Goal: Transaction & Acquisition: Purchase product/service

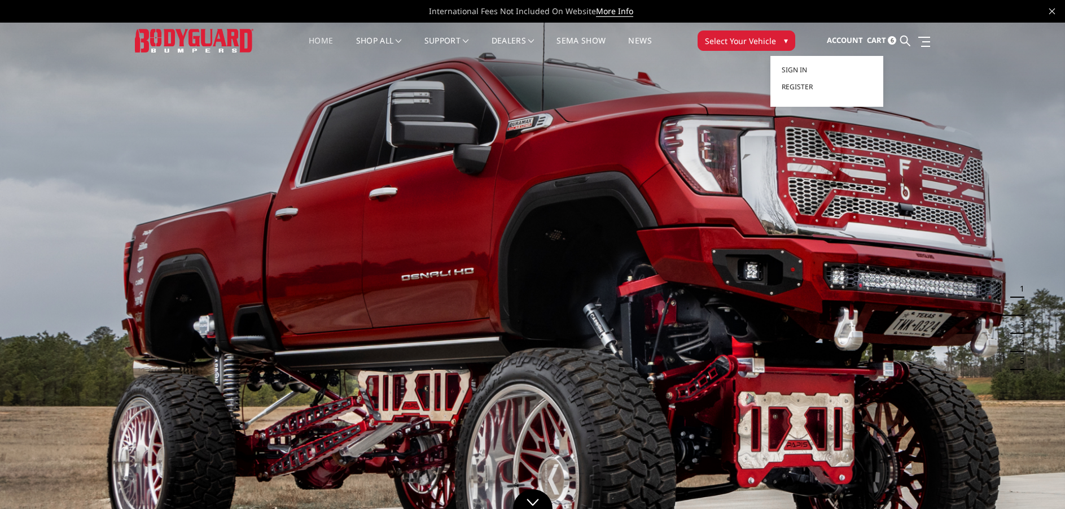
click at [851, 41] on span "Account" at bounding box center [845, 40] width 36 height 10
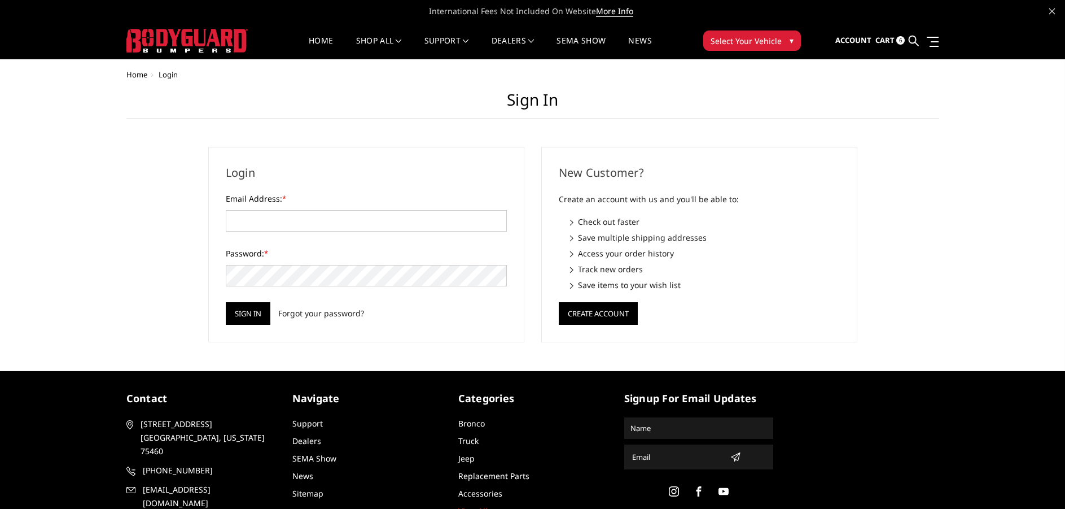
click at [879, 40] on span "Cart" at bounding box center [885, 40] width 19 height 10
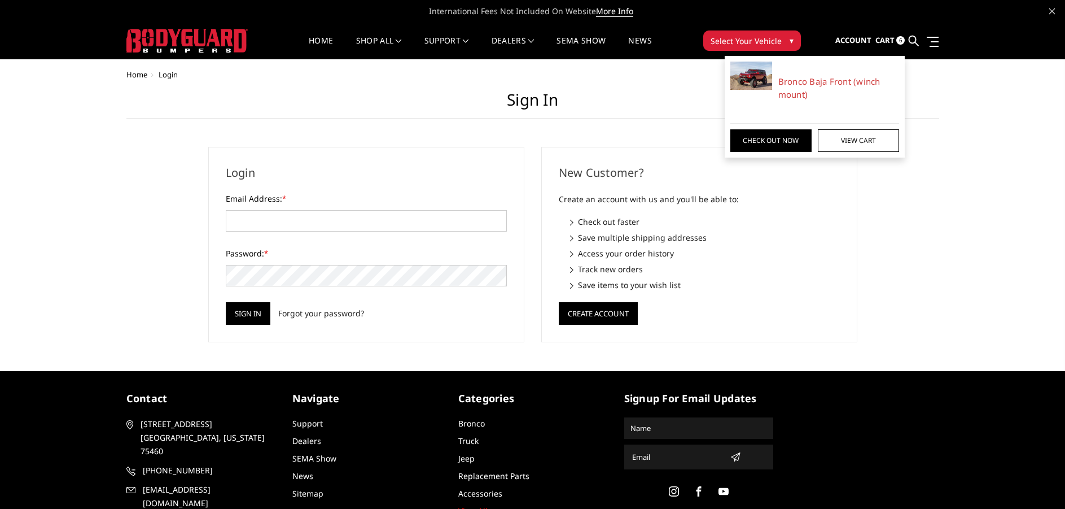
click at [902, 40] on span "6" at bounding box center [901, 40] width 8 height 8
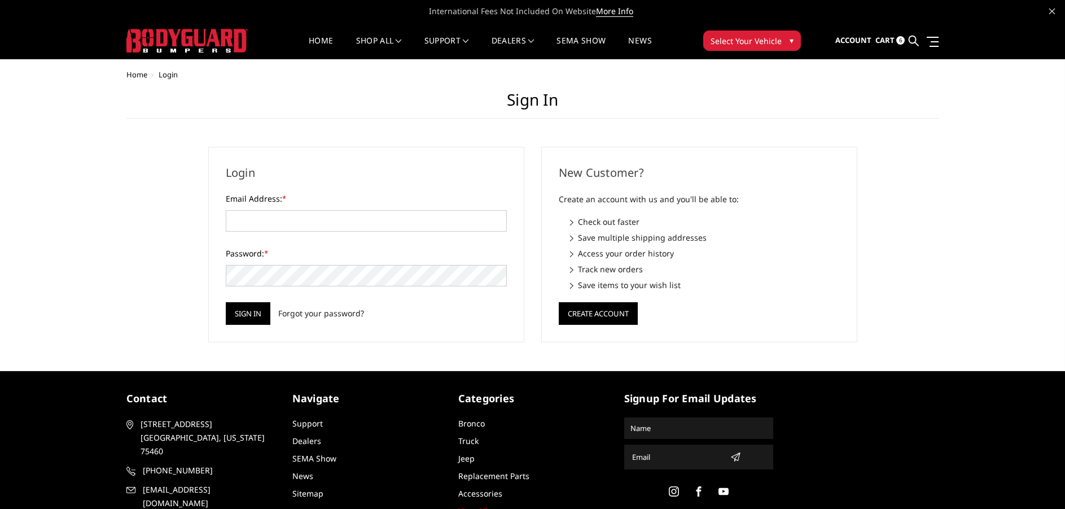
click at [884, 33] on link "Cart 6" at bounding box center [890, 40] width 29 height 30
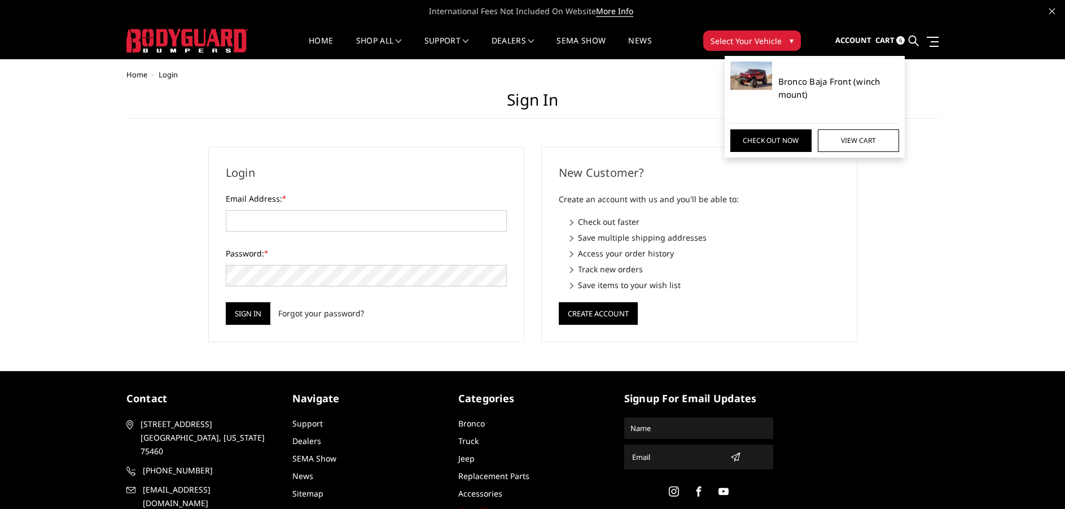
click at [792, 79] on link "Bronco Baja Front (winch mount)" at bounding box center [839, 87] width 121 height 25
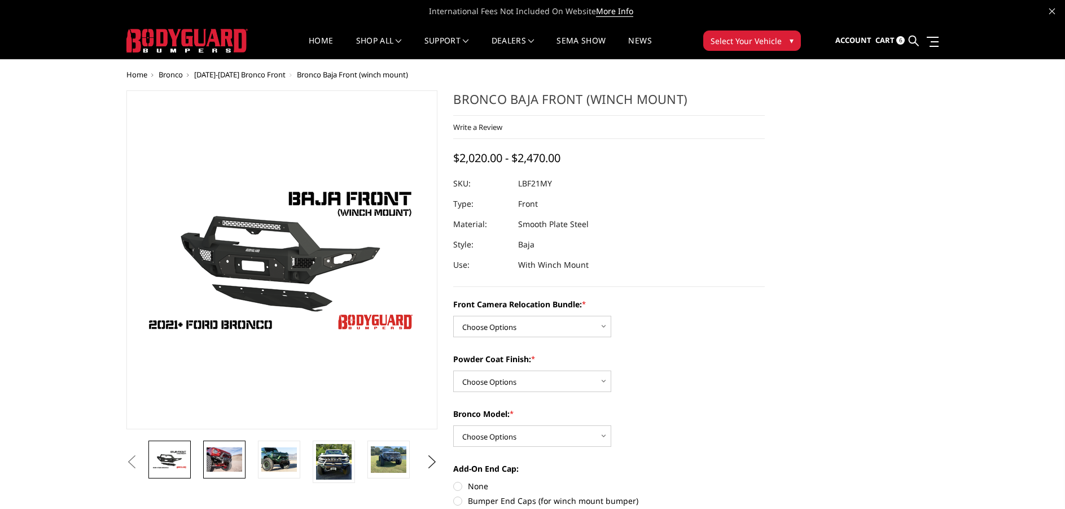
click at [221, 458] on img at bounding box center [225, 459] width 36 height 24
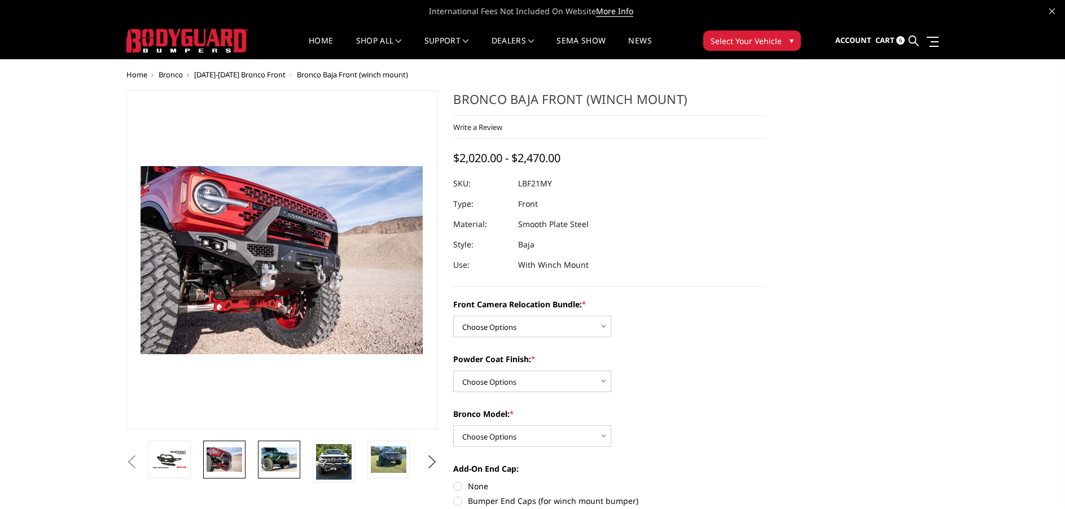
click at [276, 461] on img at bounding box center [279, 459] width 36 height 24
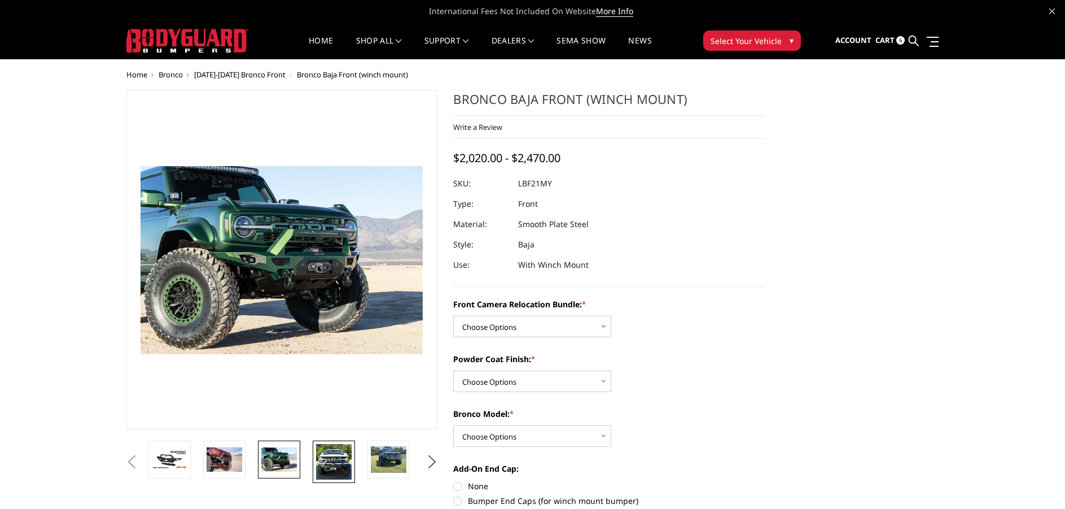
click at [331, 453] on img at bounding box center [334, 462] width 36 height 36
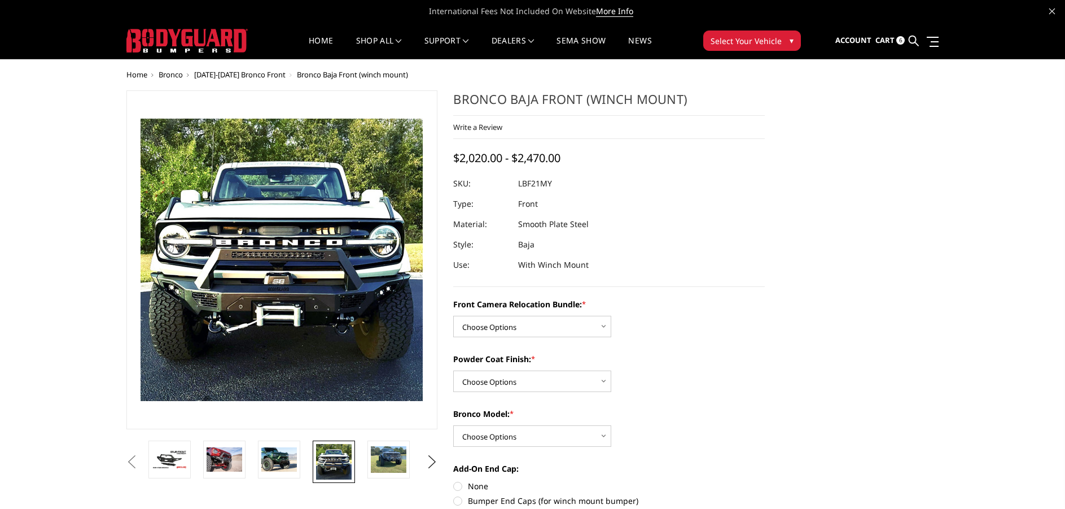
click at [367, 456] on li at bounding box center [392, 461] width 55 height 42
click at [386, 454] on img at bounding box center [389, 459] width 36 height 27
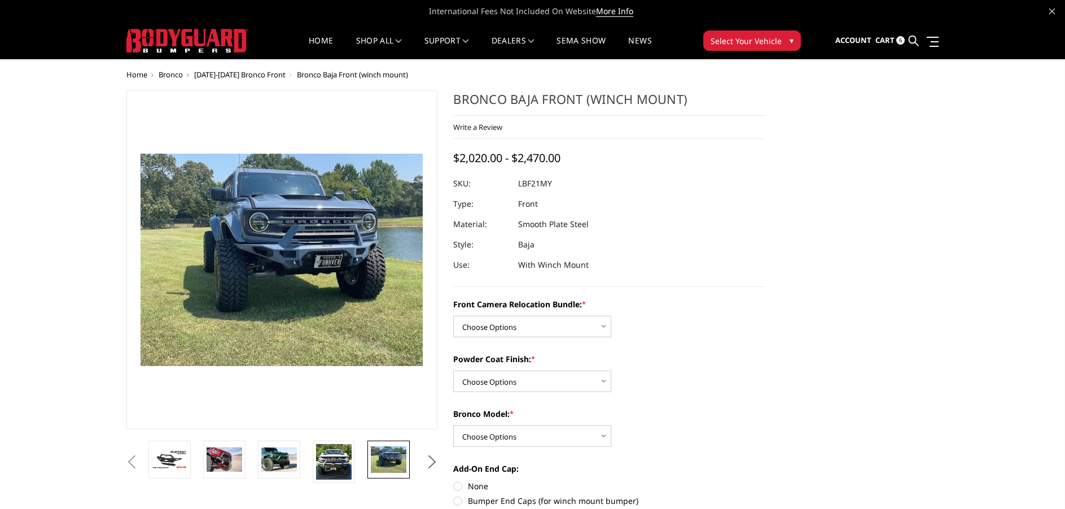
click at [435, 455] on button "Next" at bounding box center [431, 461] width 17 height 17
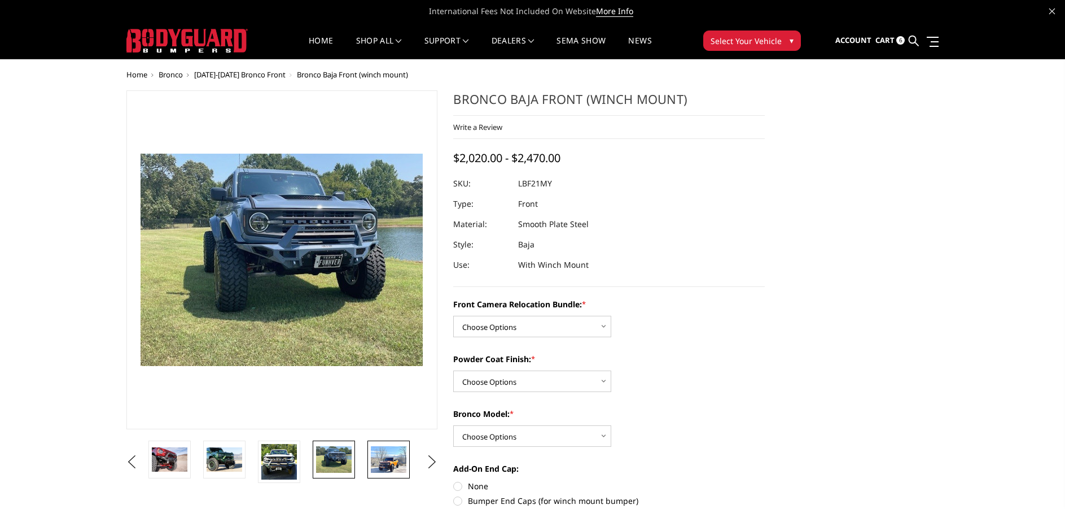
click at [394, 459] on img at bounding box center [389, 459] width 36 height 27
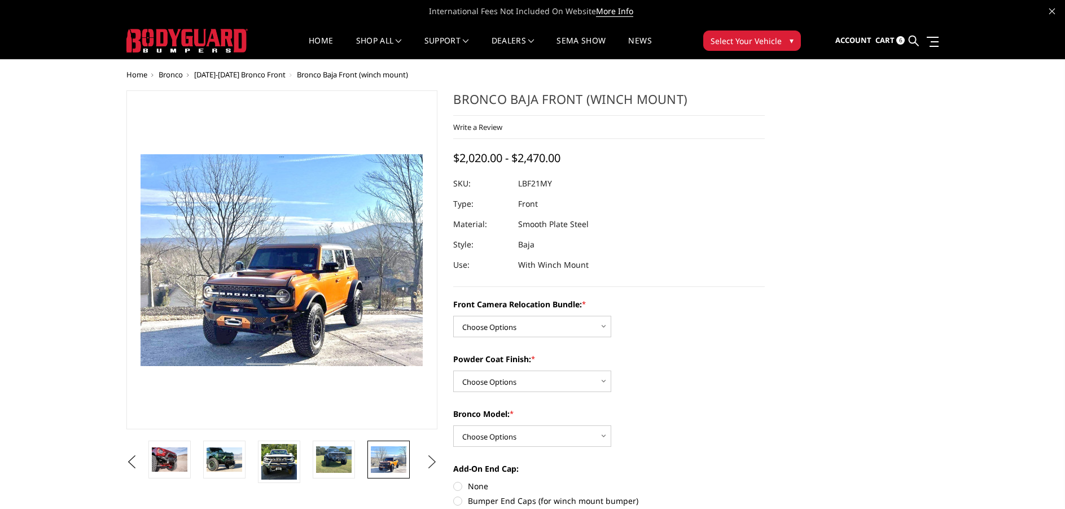
click at [431, 458] on button "Next" at bounding box center [431, 461] width 17 height 17
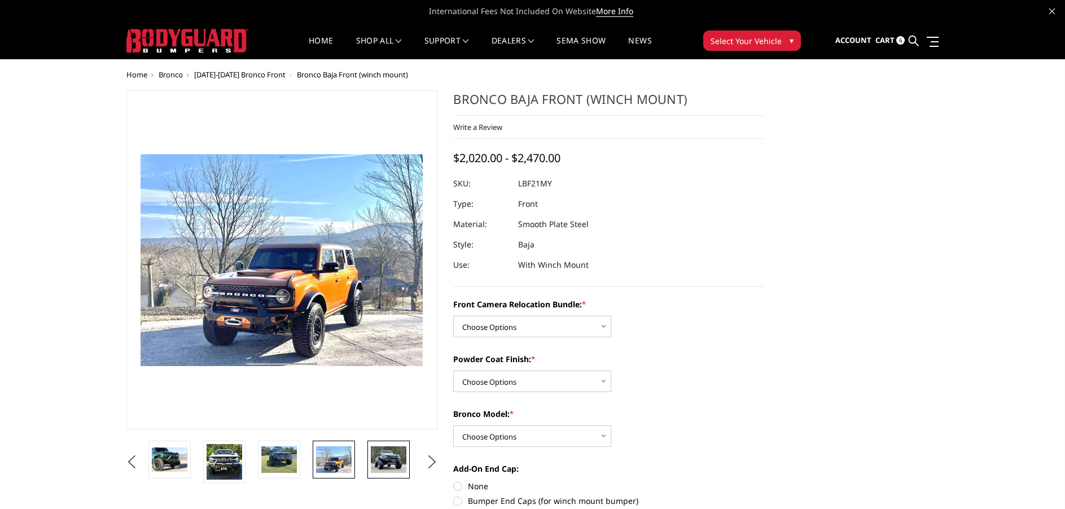
click at [384, 464] on img at bounding box center [389, 459] width 36 height 27
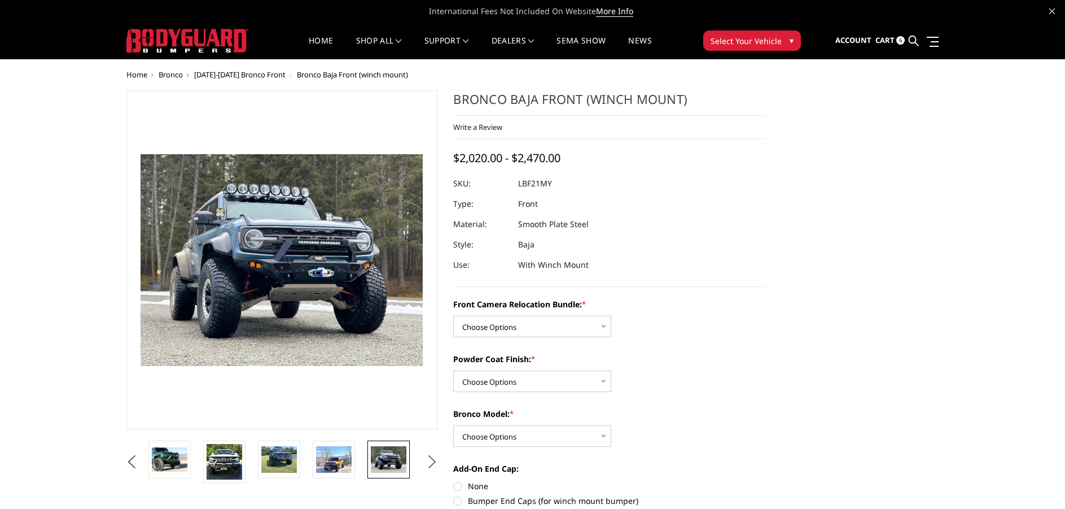
click at [432, 464] on button "Next" at bounding box center [431, 461] width 17 height 17
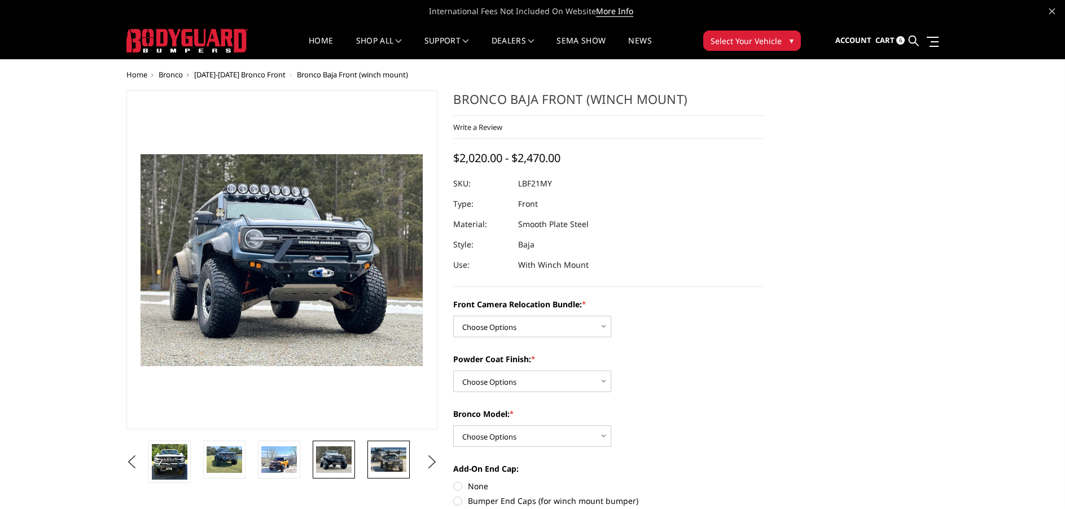
click at [392, 457] on img at bounding box center [389, 459] width 36 height 24
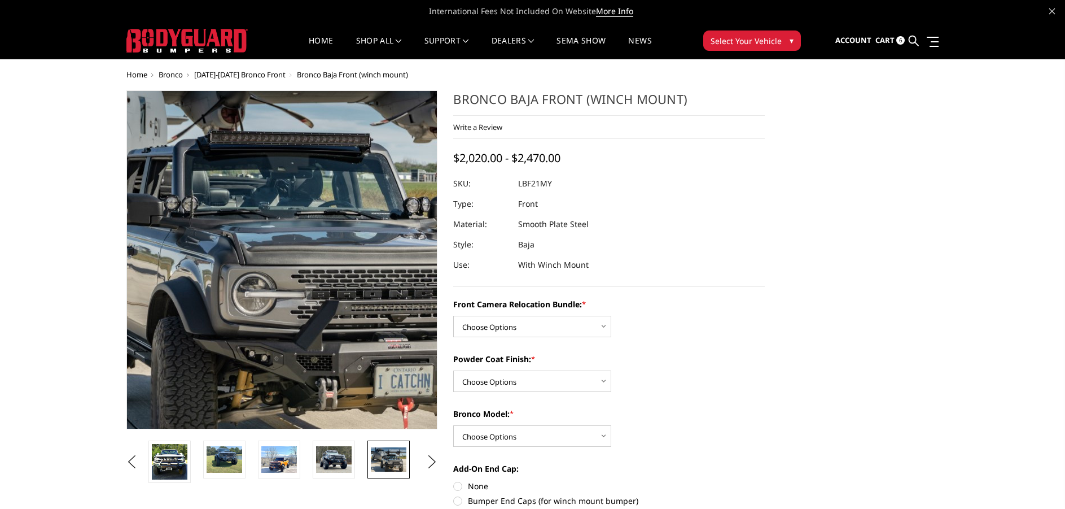
click at [322, 321] on img at bounding box center [229, 235] width 723 height 482
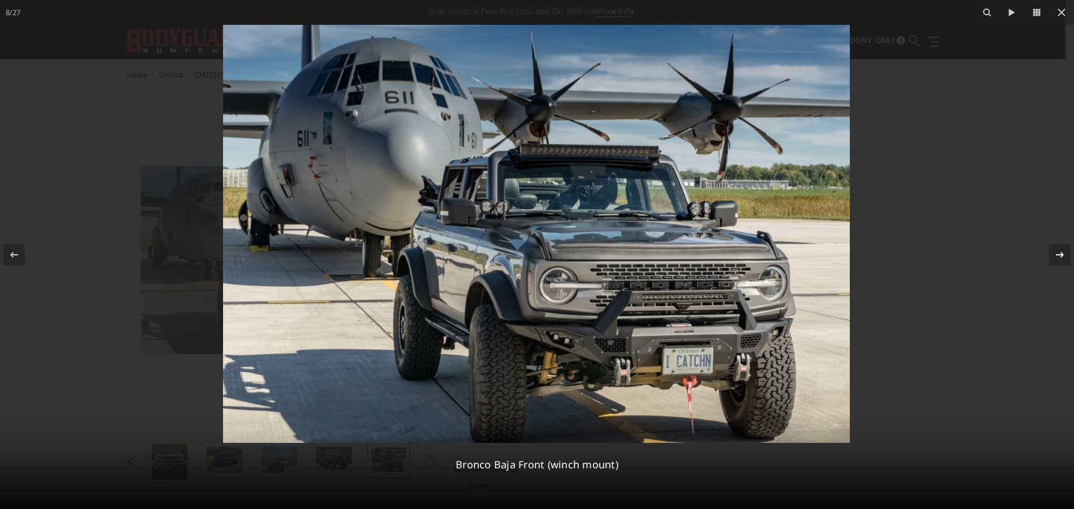
click at [1059, 254] on icon at bounding box center [1060, 254] width 8 height 6
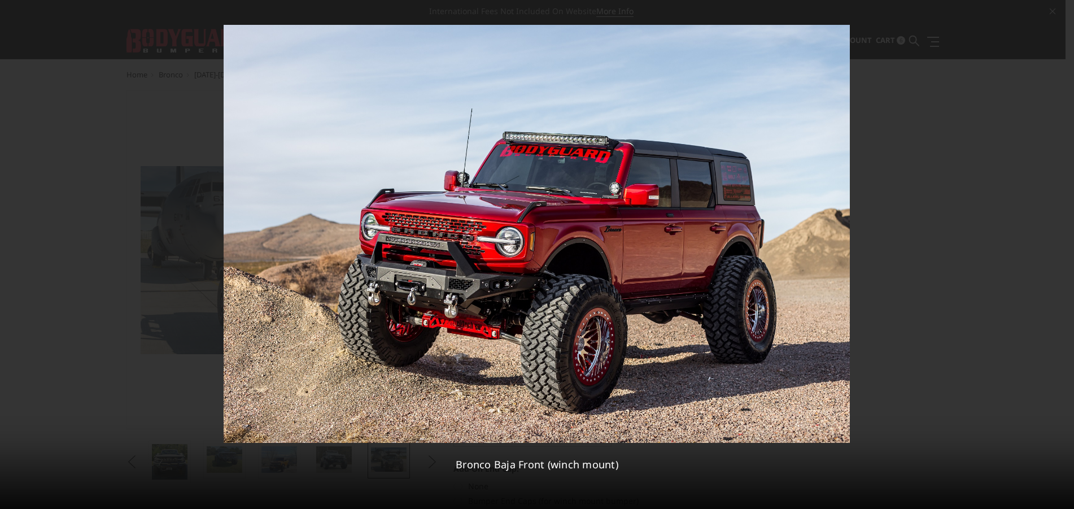
click at [1059, 254] on div "9 / 27 Bronco Baja Front (winch mount)" at bounding box center [537, 254] width 1074 height 509
click at [20, 250] on icon at bounding box center [14, 255] width 14 height 14
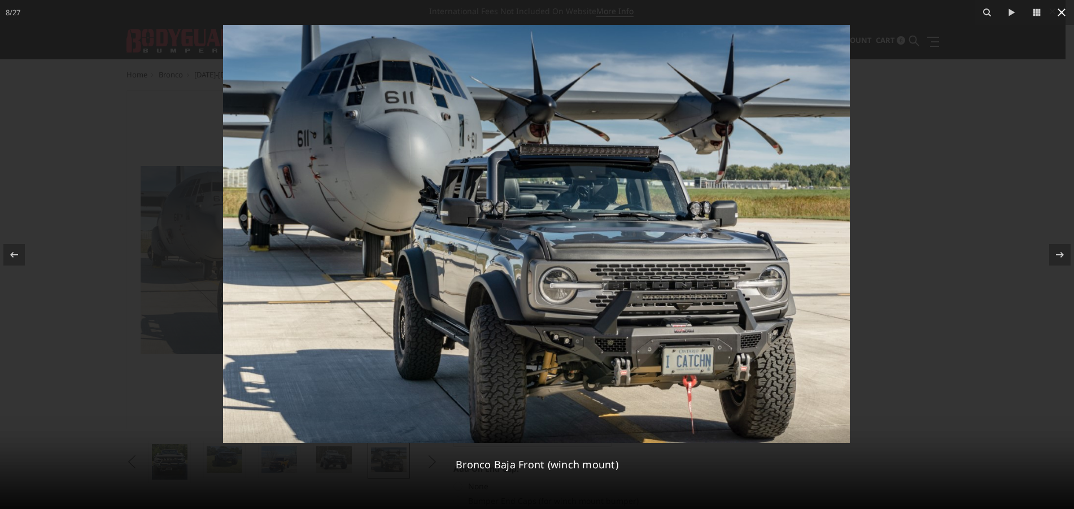
click at [1065, 9] on icon at bounding box center [1062, 13] width 14 height 14
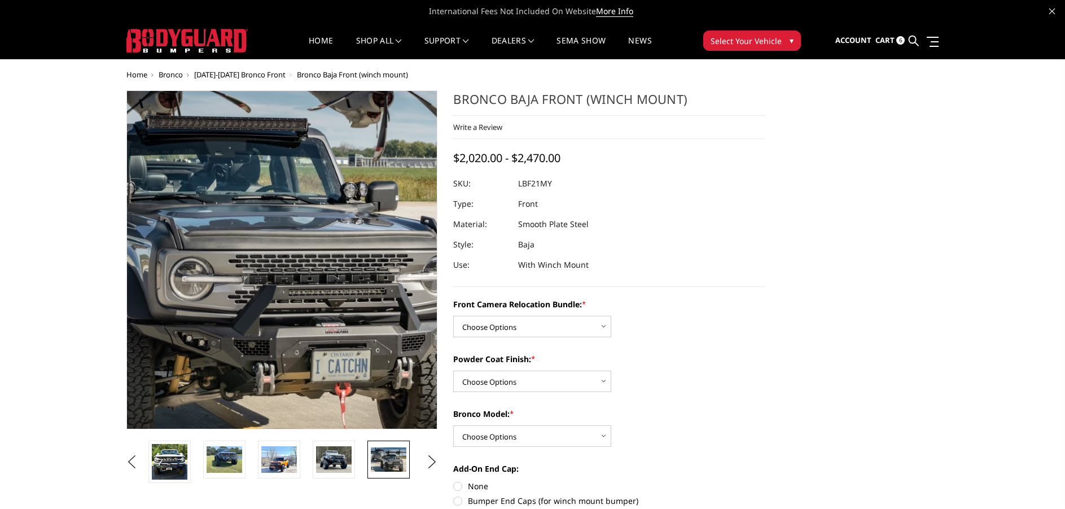
click at [359, 295] on img at bounding box center [166, 220] width 723 height 482
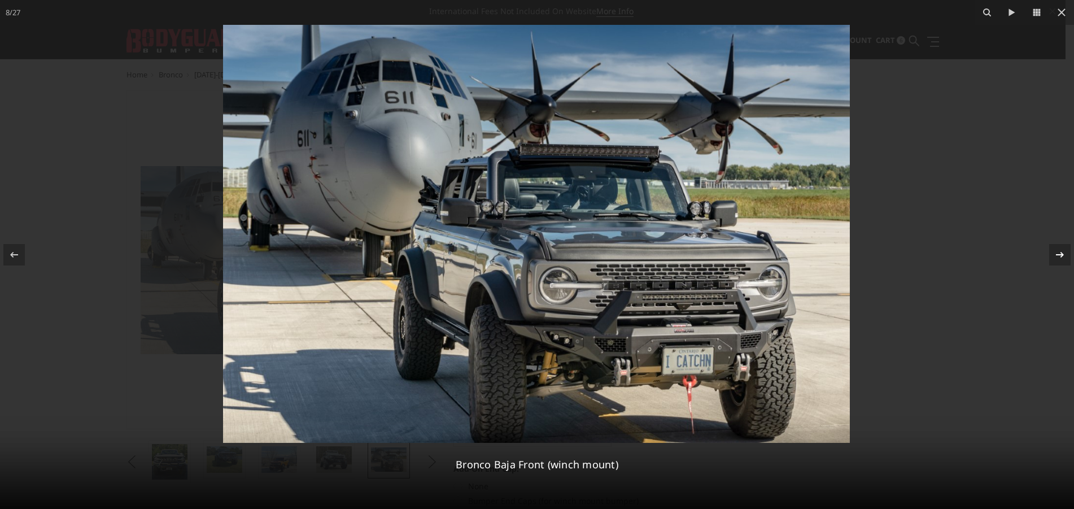
click at [1065, 257] on div at bounding box center [1059, 254] width 21 height 21
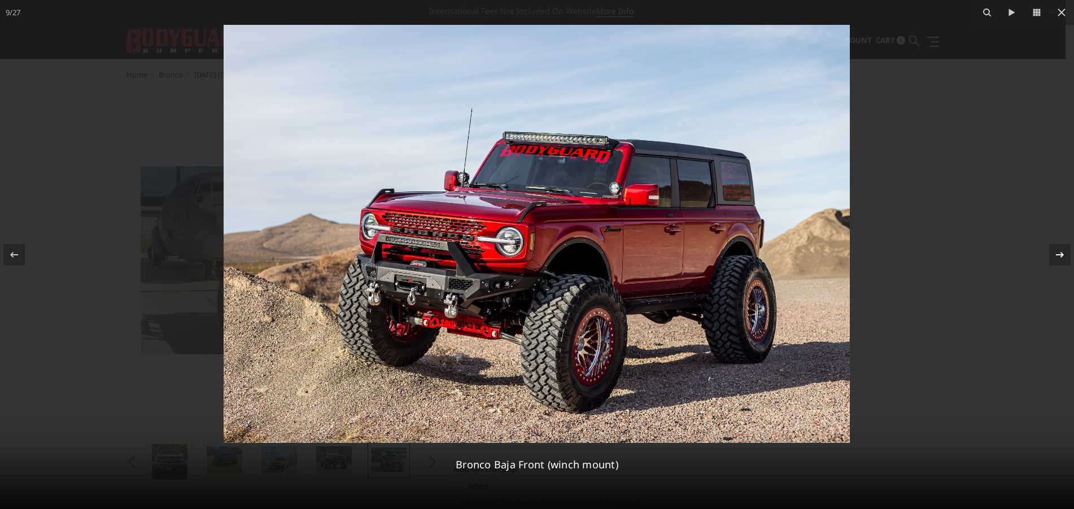
click at [1065, 257] on div at bounding box center [1059, 254] width 21 height 21
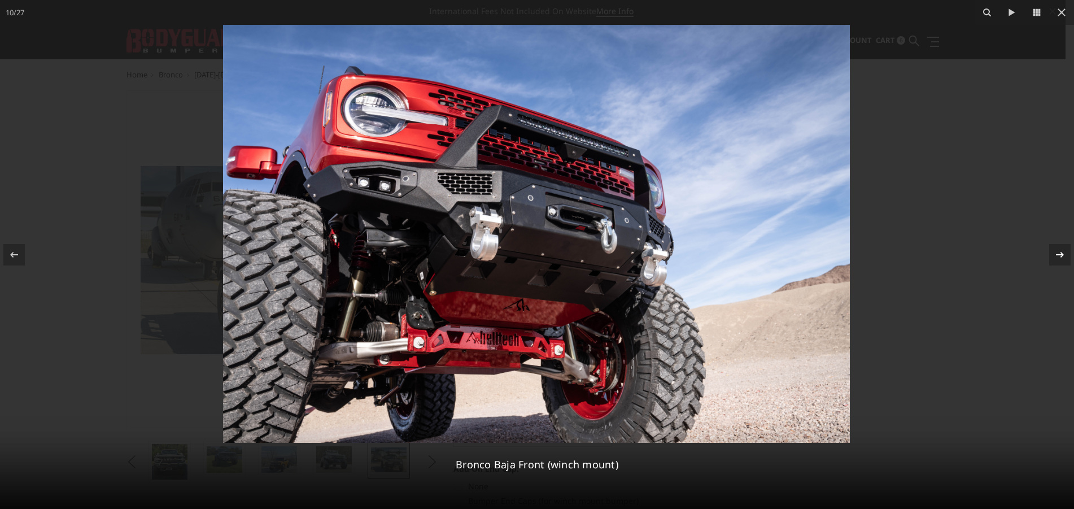
click at [1065, 256] on icon at bounding box center [1060, 255] width 14 height 14
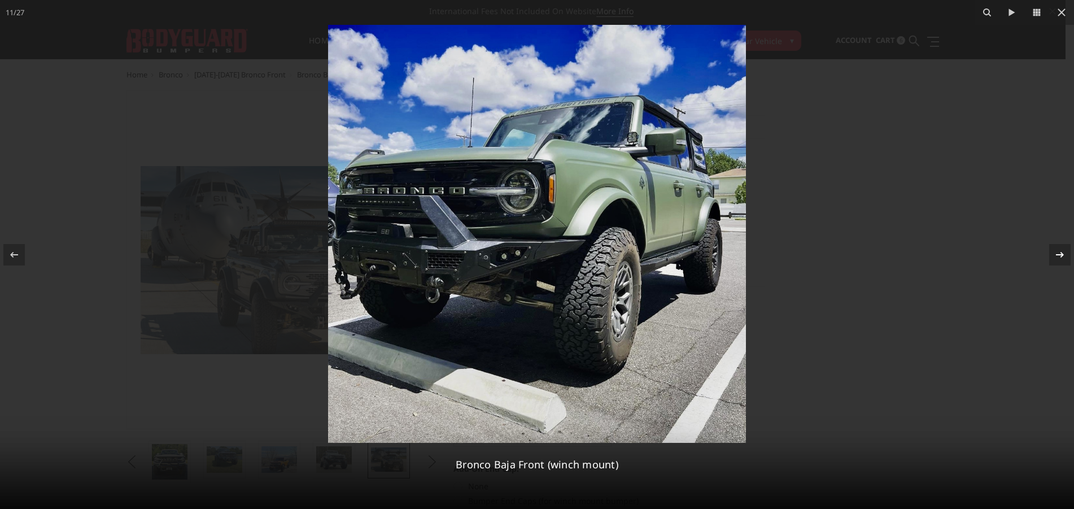
click at [1065, 256] on icon at bounding box center [1060, 255] width 14 height 14
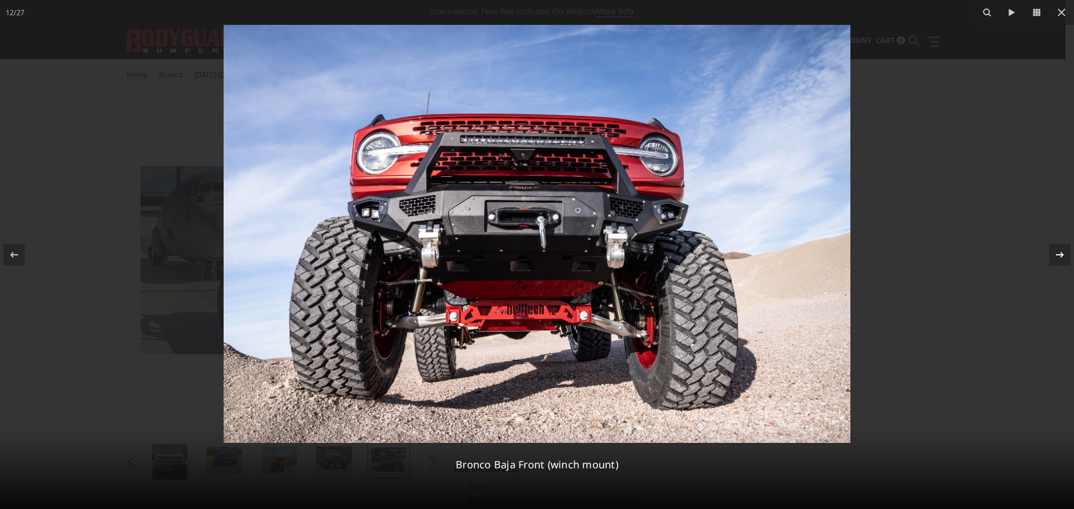
click at [1065, 256] on icon at bounding box center [1060, 255] width 14 height 14
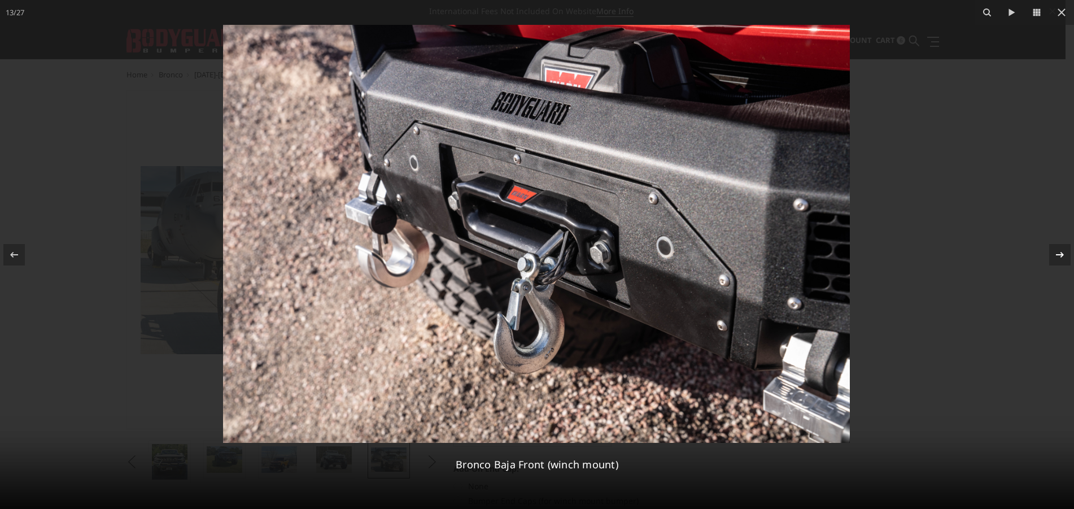
click at [1063, 256] on icon at bounding box center [1060, 255] width 14 height 14
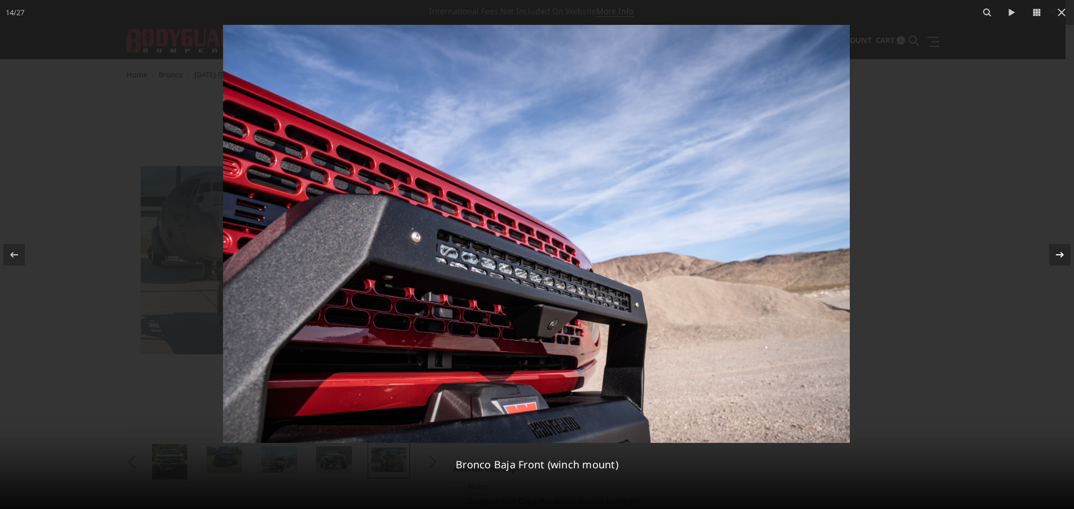
click at [1063, 256] on icon at bounding box center [1060, 255] width 14 height 14
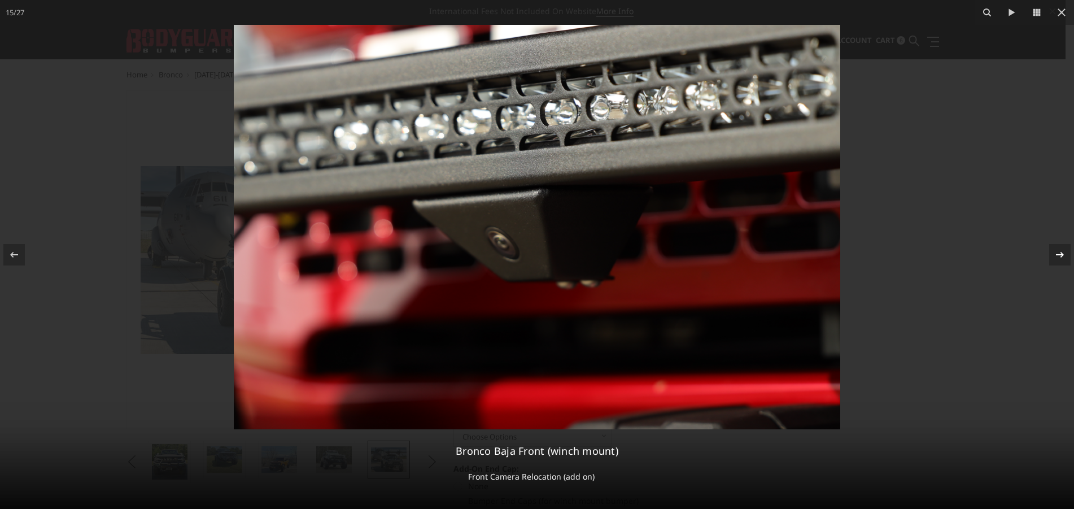
click at [1063, 256] on icon at bounding box center [1060, 255] width 14 height 14
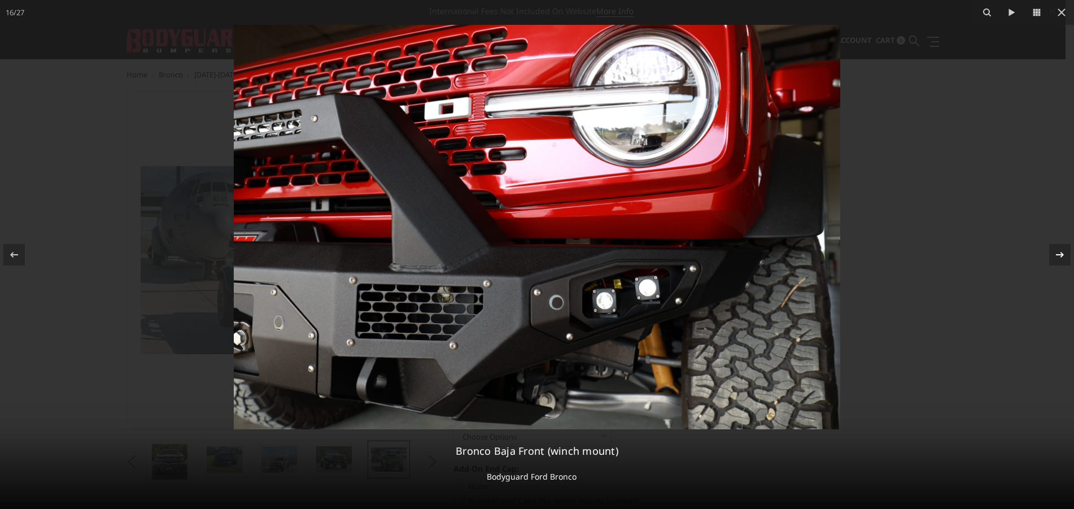
click at [1063, 256] on icon at bounding box center [1060, 255] width 14 height 14
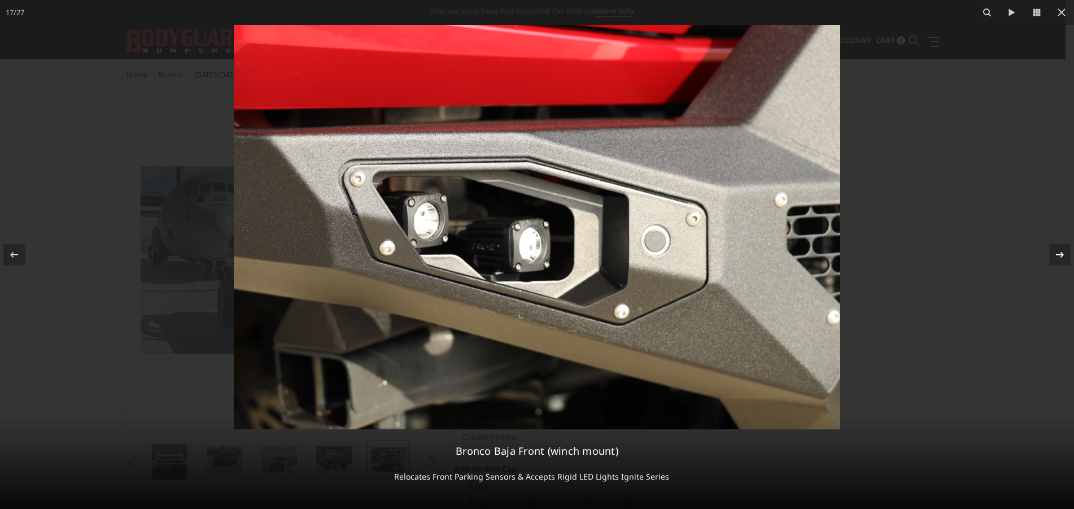
click at [1063, 256] on icon at bounding box center [1060, 255] width 14 height 14
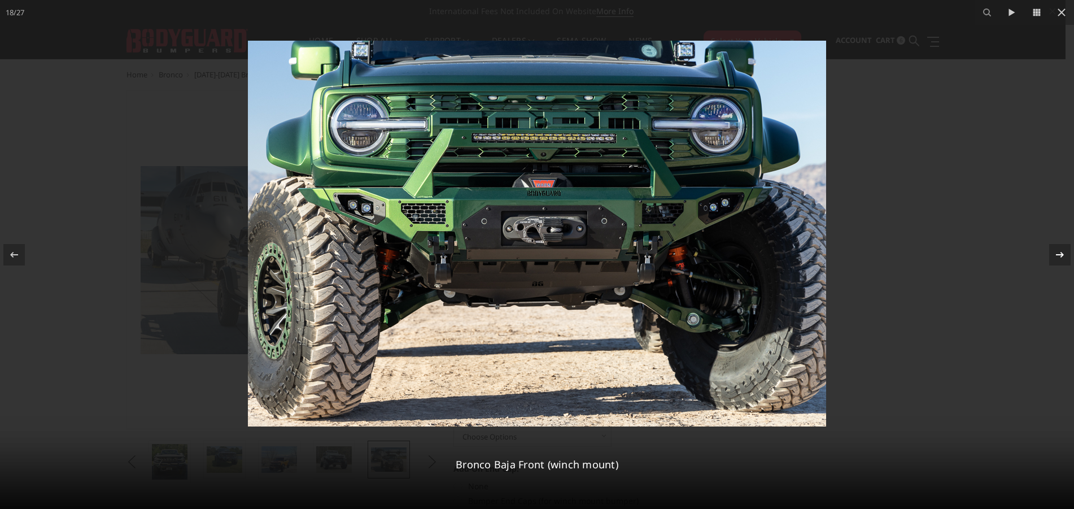
click at [1063, 256] on icon at bounding box center [1060, 255] width 14 height 14
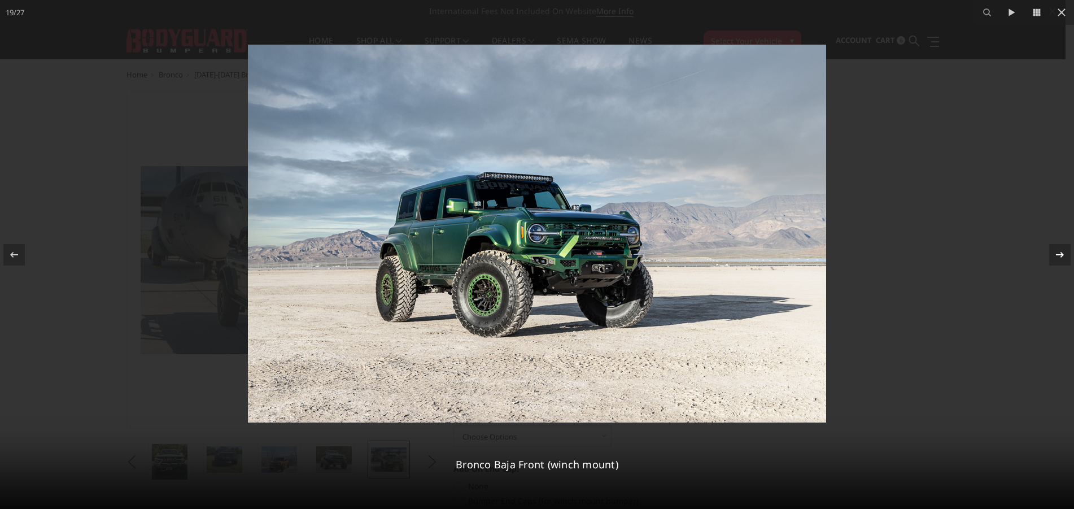
click at [1063, 256] on div "19 / 27 Bronco Baja Front (winch mount)" at bounding box center [537, 254] width 1074 height 509
click at [1063, 256] on icon at bounding box center [1060, 255] width 14 height 14
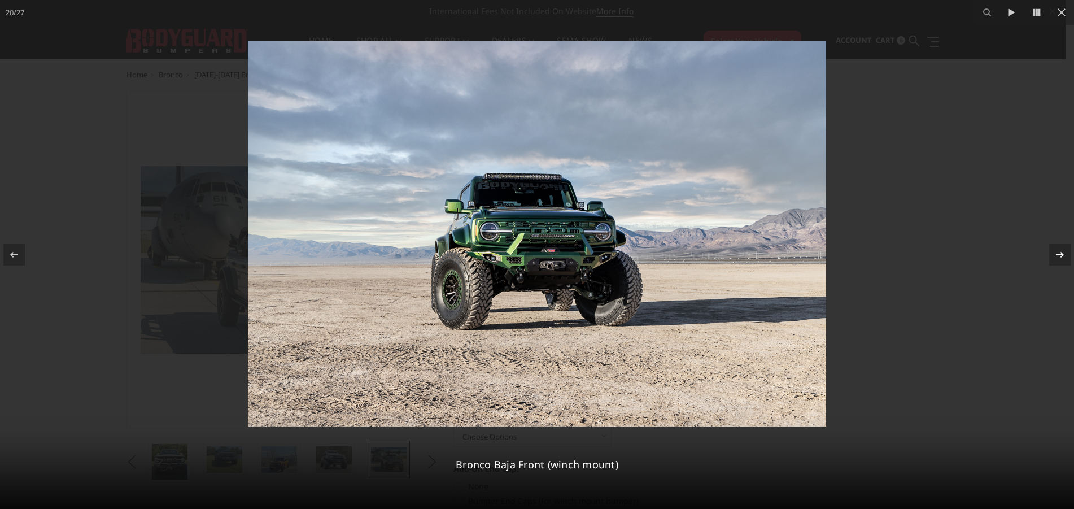
click at [1063, 256] on icon at bounding box center [1060, 255] width 14 height 14
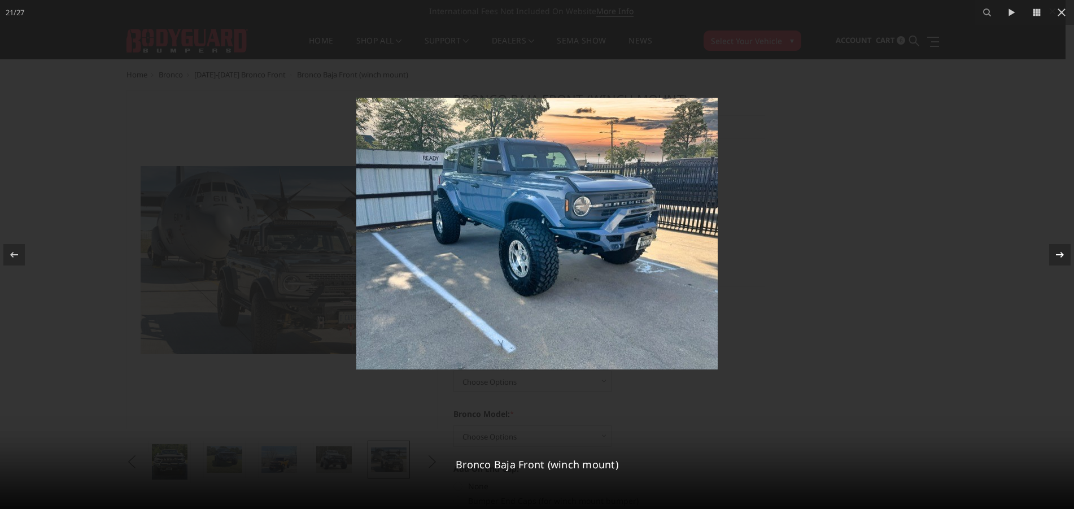
click at [1063, 256] on icon at bounding box center [1060, 255] width 14 height 14
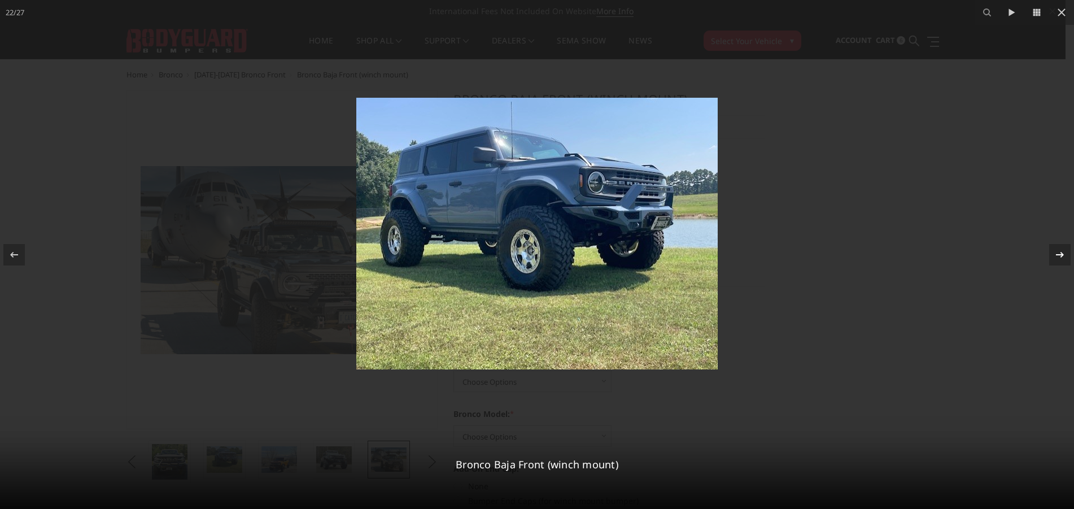
click at [1063, 256] on icon at bounding box center [1060, 255] width 14 height 14
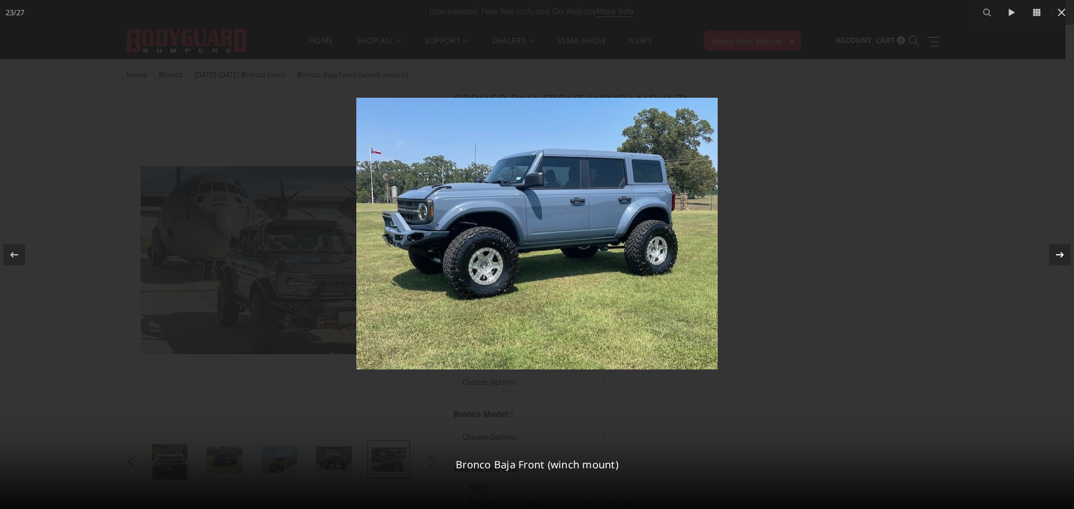
click at [1063, 256] on icon at bounding box center [1060, 255] width 14 height 14
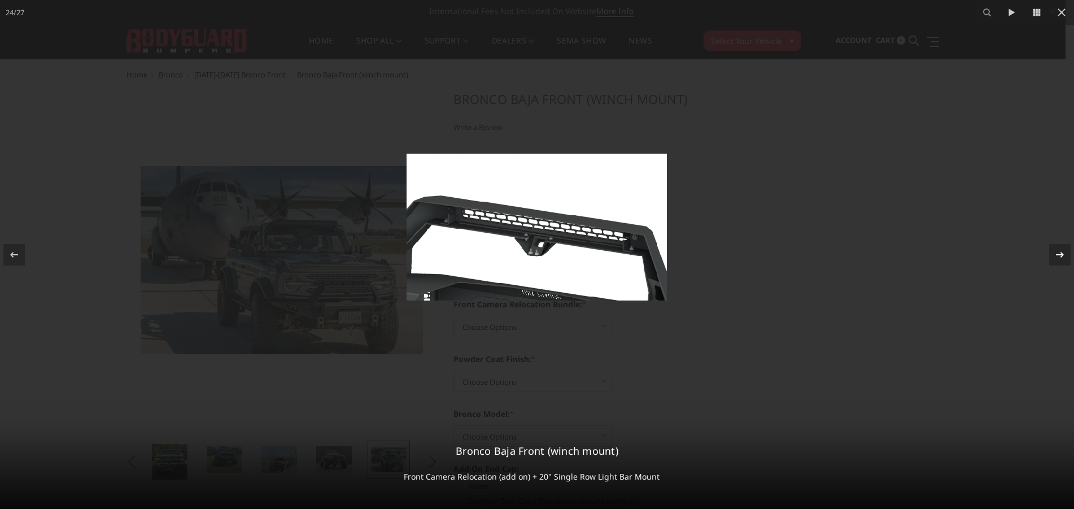
click at [1063, 256] on icon at bounding box center [1060, 255] width 14 height 14
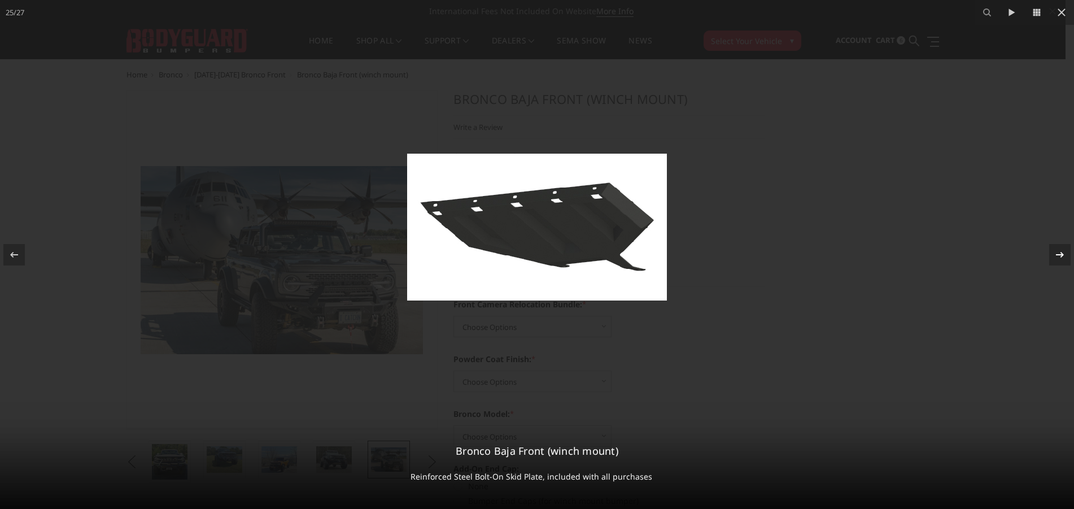
click at [1063, 256] on icon at bounding box center [1060, 255] width 14 height 14
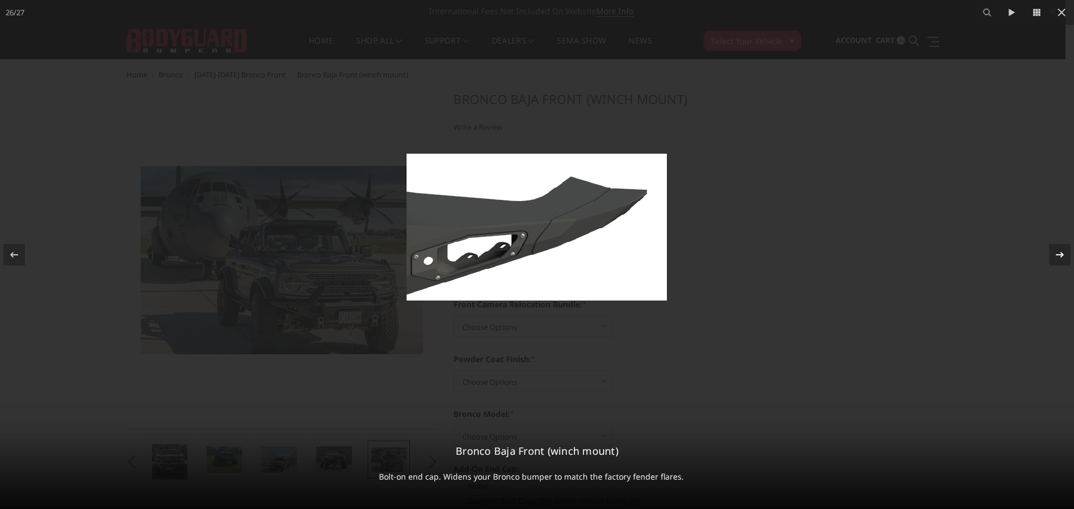
click at [1063, 256] on icon at bounding box center [1060, 255] width 14 height 14
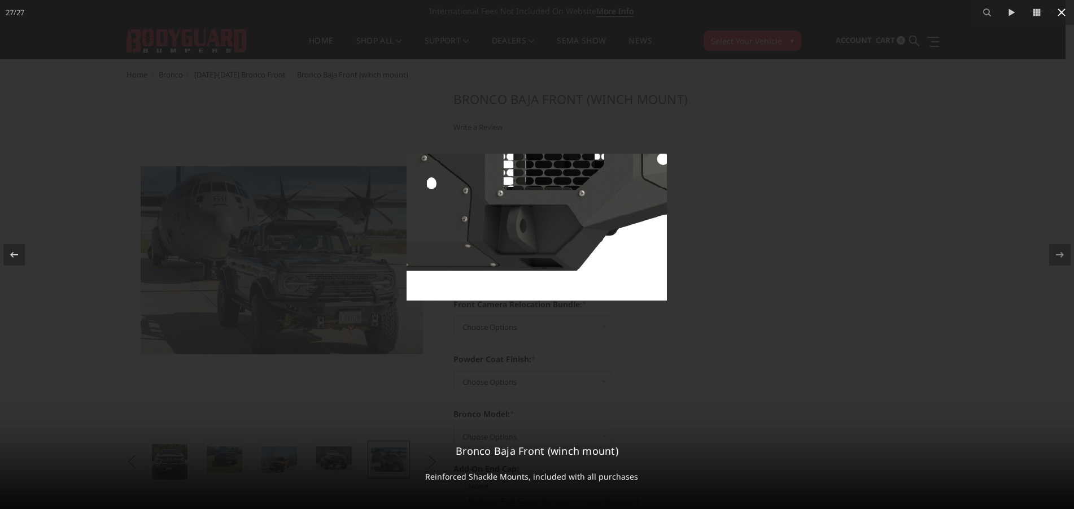
click at [1059, 11] on icon at bounding box center [1061, 12] width 8 height 8
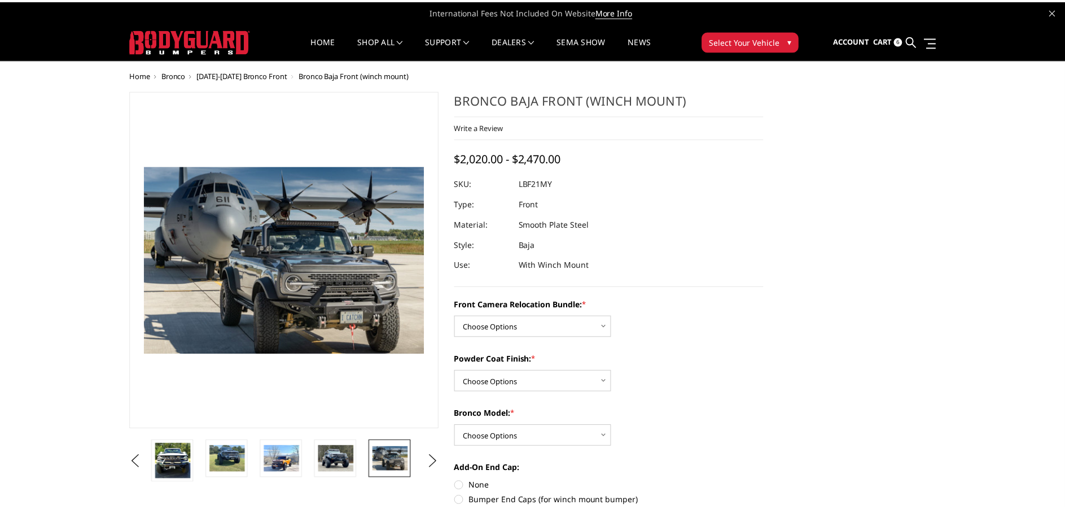
scroll to position [0, 1148]
